Goal: Transaction & Acquisition: Purchase product/service

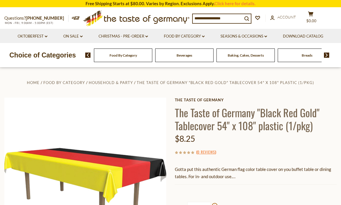
click at [153, 119] on img at bounding box center [85, 179] width 162 height 162
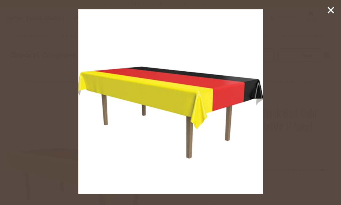
click at [327, 14] on icon at bounding box center [331, 10] width 9 height 9
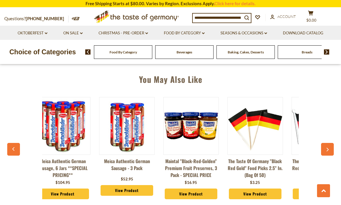
scroll to position [0, 11]
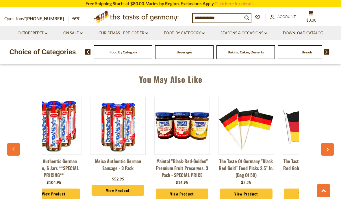
click at [327, 148] on icon "button" at bounding box center [327, 150] width 4 height 4
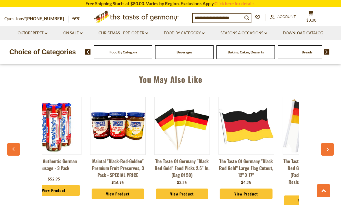
click at [326, 150] on icon "button" at bounding box center [327, 150] width 4 height 4
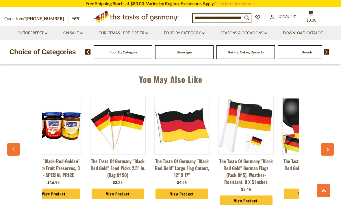
click at [324, 151] on button "button" at bounding box center [327, 149] width 13 height 13
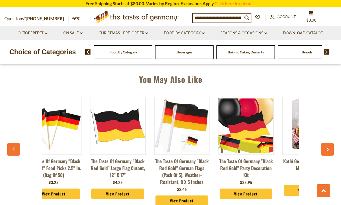
click at [325, 150] on icon "button" at bounding box center [327, 150] width 4 height 4
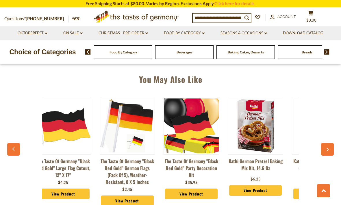
scroll to position [0, 277]
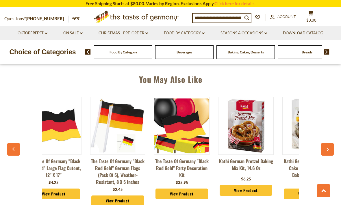
click at [325, 147] on button "button" at bounding box center [327, 149] width 13 height 13
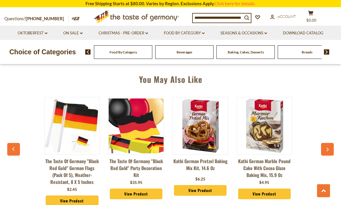
scroll to position [0, 341]
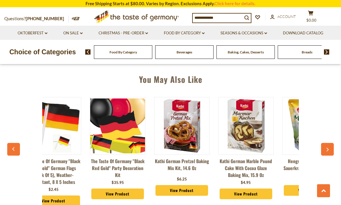
click at [324, 147] on button "button" at bounding box center [327, 149] width 13 height 13
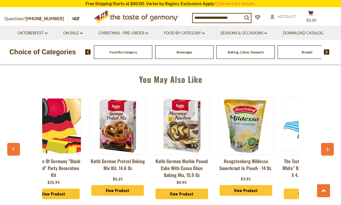
click at [330, 146] on button "button" at bounding box center [327, 149] width 13 height 13
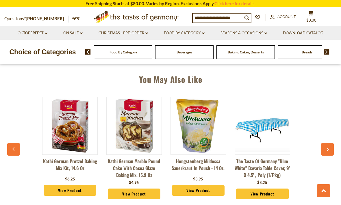
scroll to position [0, 470]
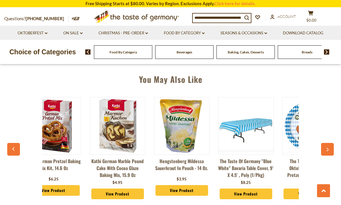
click at [328, 145] on button "button" at bounding box center [327, 149] width 13 height 13
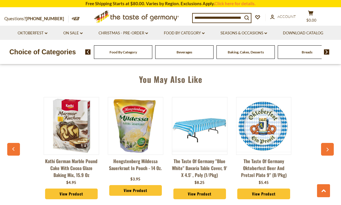
scroll to position [0, 534]
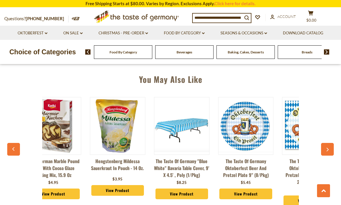
click at [327, 142] on div "Meica Authentic German Sausage, 6 jars **SPECIAL PRICING** $104.95 View Product…" at bounding box center [170, 153] width 321 height 127
click at [325, 145] on button "button" at bounding box center [327, 149] width 13 height 13
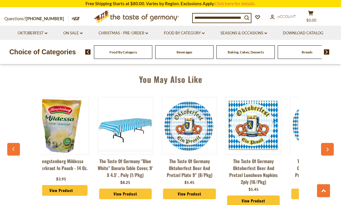
scroll to position [0, 598]
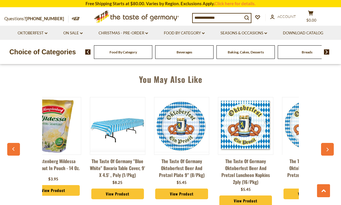
click at [332, 143] on button "button" at bounding box center [327, 149] width 13 height 13
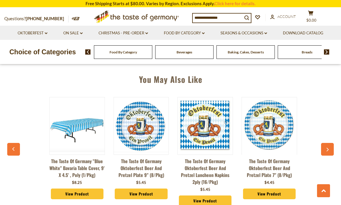
scroll to position [0, 641]
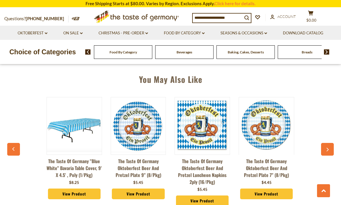
click at [331, 145] on button "button" at bounding box center [327, 149] width 13 height 13
click at [328, 147] on button "button" at bounding box center [327, 149] width 13 height 13
click at [17, 146] on button "button" at bounding box center [13, 149] width 13 height 13
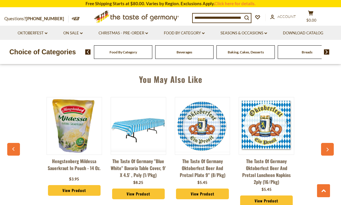
click at [18, 143] on button "button" at bounding box center [13, 149] width 13 height 13
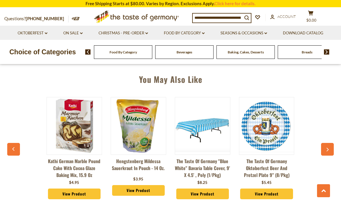
click at [15, 150] on icon "button" at bounding box center [14, 149] width 4 height 4
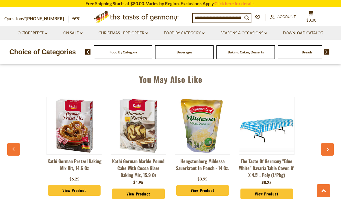
click at [16, 150] on button "button" at bounding box center [13, 149] width 13 height 13
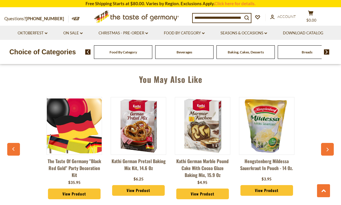
click at [16, 149] on button "button" at bounding box center [13, 149] width 13 height 13
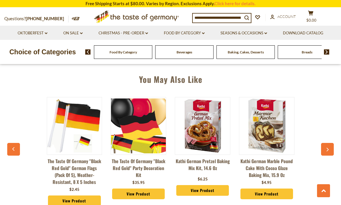
click at [15, 151] on icon "button" at bounding box center [14, 149] width 4 height 4
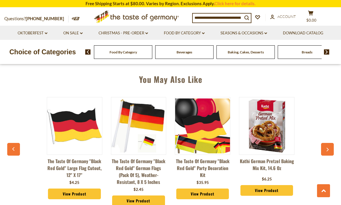
click at [17, 148] on button "button" at bounding box center [13, 149] width 13 height 13
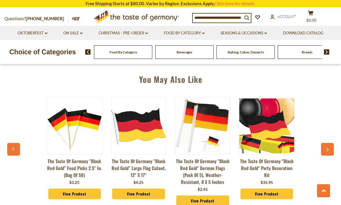
click at [17, 150] on button "button" at bounding box center [13, 149] width 13 height 13
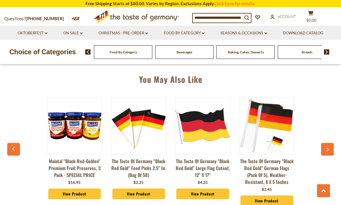
click at [18, 150] on button "button" at bounding box center [13, 149] width 13 height 13
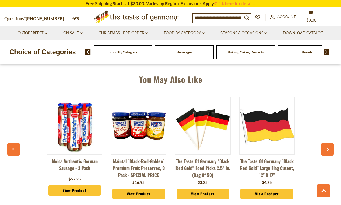
click at [19, 152] on button "button" at bounding box center [13, 149] width 13 height 13
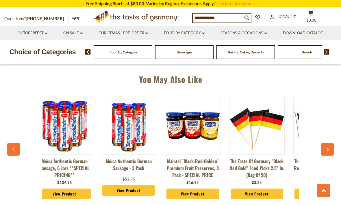
scroll to position [0, 0]
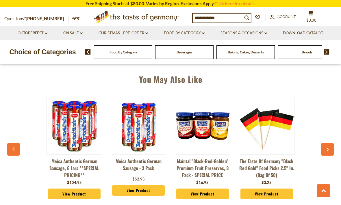
click at [18, 153] on button "button" at bounding box center [13, 149] width 13 height 13
click at [17, 155] on button "button" at bounding box center [13, 149] width 13 height 13
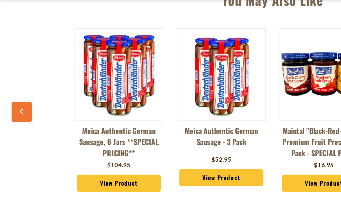
click at [18, 129] on button "button" at bounding box center [13, 135] width 13 height 13
